Goal: Check status: Check status

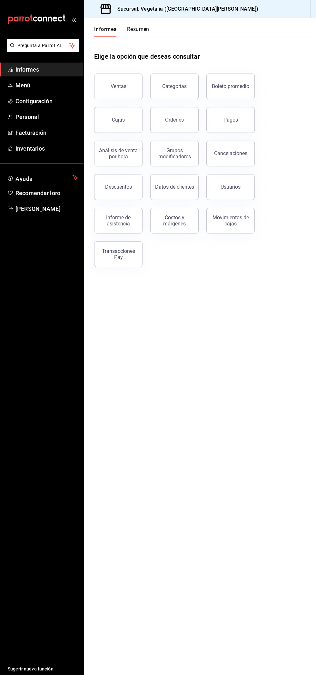
click at [108, 79] on button "Ventas" at bounding box center [118, 86] width 48 height 26
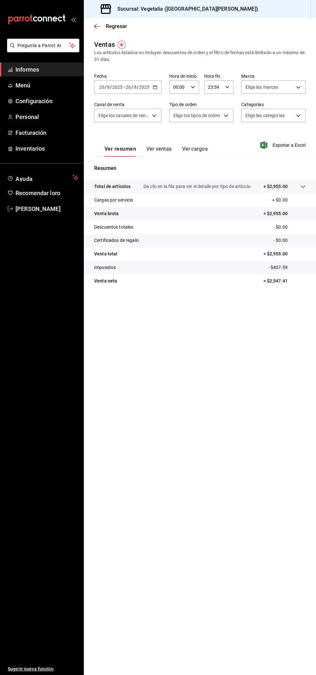
click at [117, 87] on input "2025" at bounding box center [117, 86] width 11 height 5
click at [105, 105] on font "Hoy" at bounding box center [104, 106] width 8 height 5
